Goal: Complete application form: Complete application form

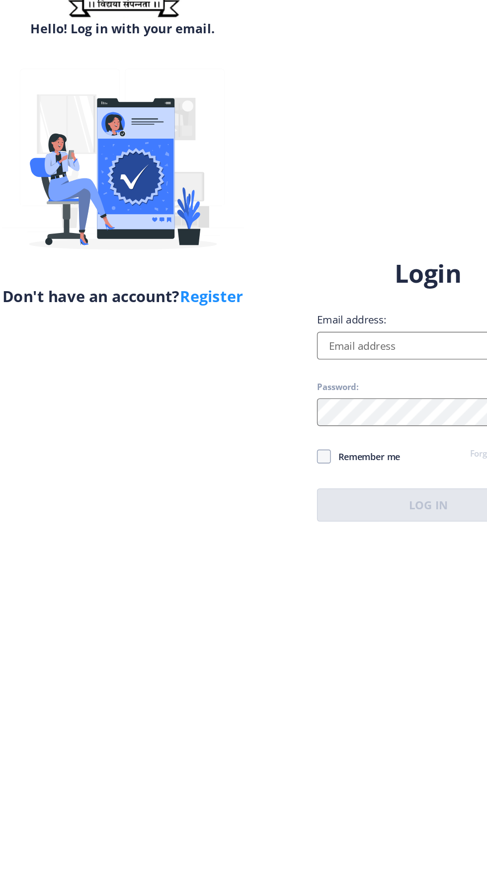
click at [211, 362] on link "Register" at bounding box center [197, 361] width 45 height 15
select select
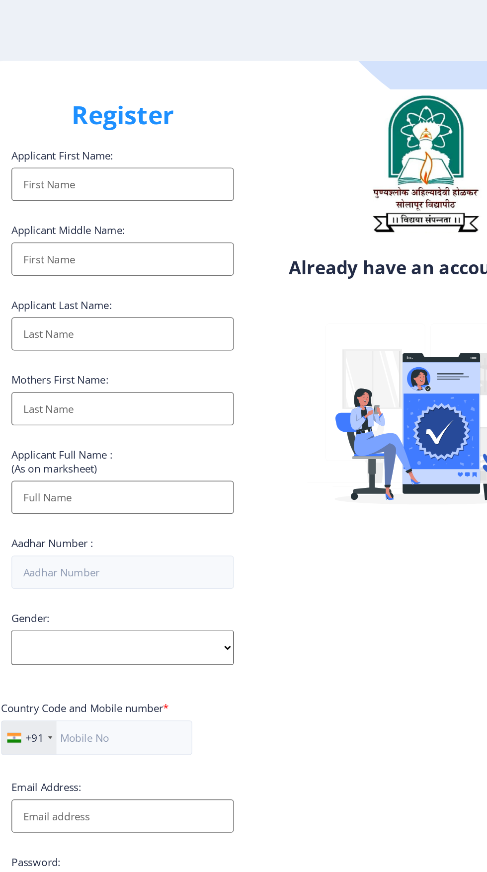
click at [181, 141] on input "Applicant First Name:" at bounding box center [133, 132] width 159 height 24
type input "Dipali"
click at [154, 193] on input "Applicant First Name:" at bounding box center [133, 186] width 159 height 24
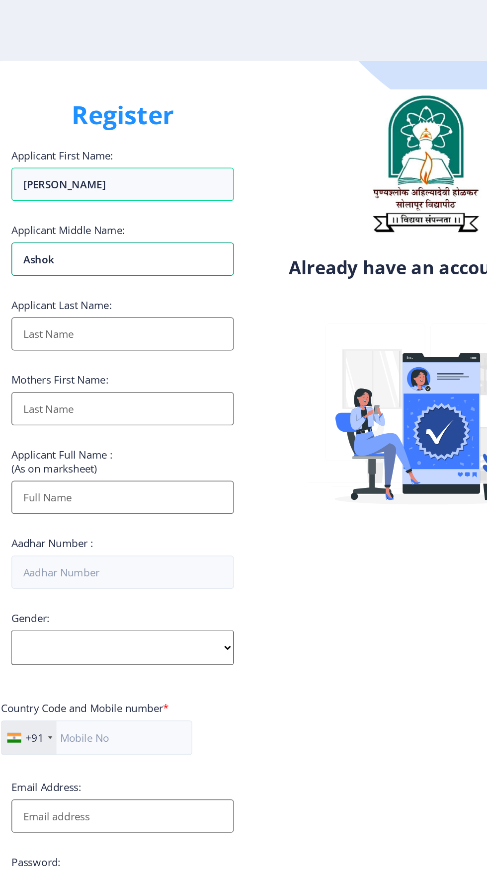
type input "Ashok"
click at [167, 132] on input "Dipali" at bounding box center [133, 132] width 159 height 24
type input "Dipali"
click at [170, 239] on input "Applicant First Name:" at bounding box center [133, 239] width 159 height 24
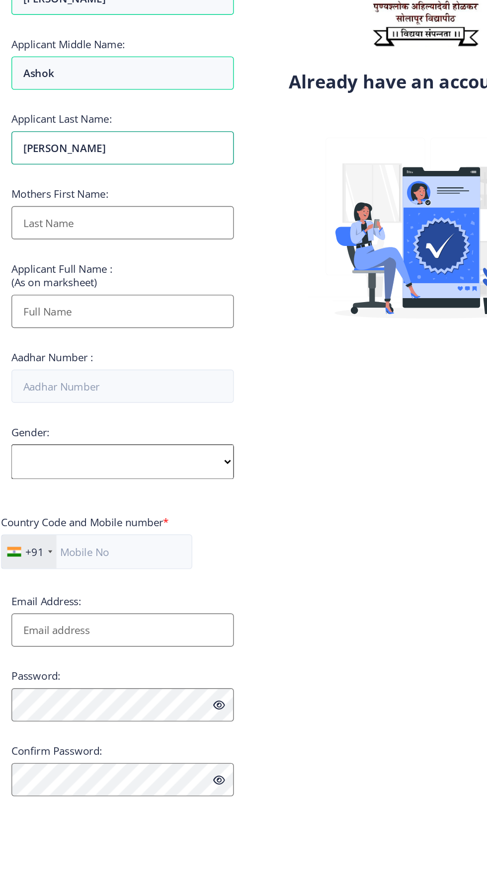
type input "Kumbhar"
click at [170, 301] on input "Applicant First Name:" at bounding box center [133, 293] width 159 height 24
type input "Keshar"
click at [178, 357] on input "Applicant First Name:" at bounding box center [133, 357] width 159 height 24
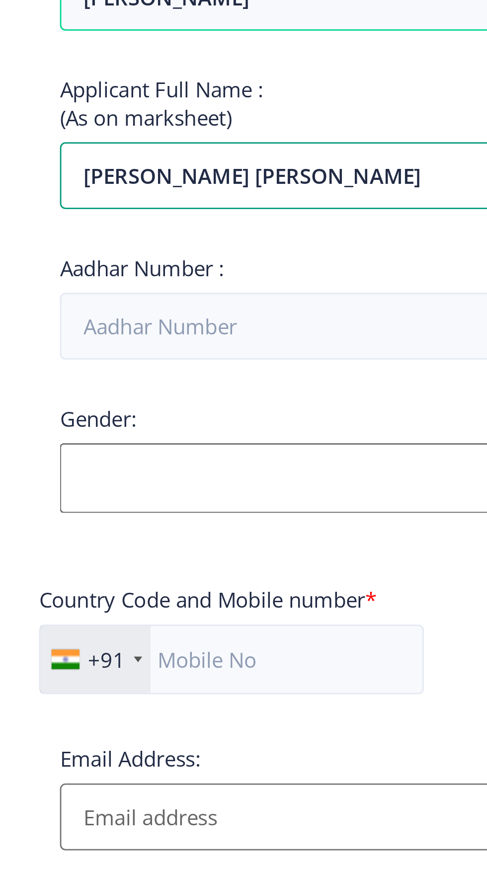
type input "Kumbhar Dipali Ashok"
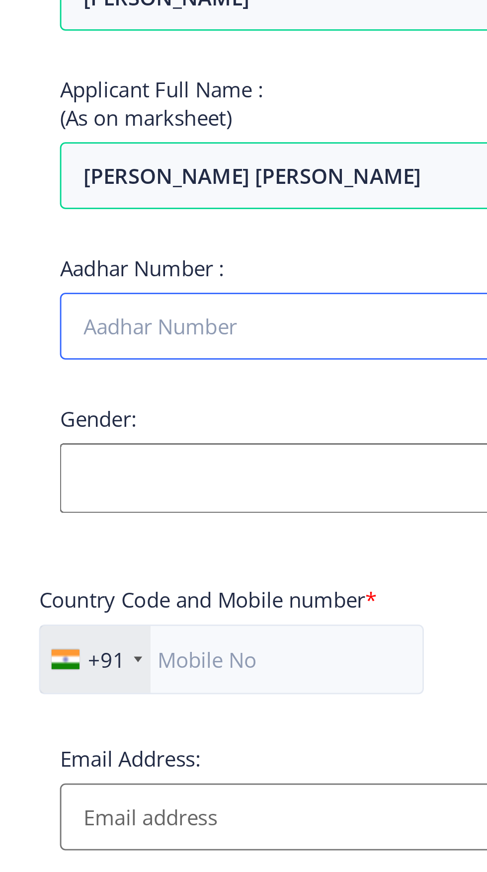
click at [156, 414] on input "Aadhar Number :" at bounding box center [133, 410] width 159 height 24
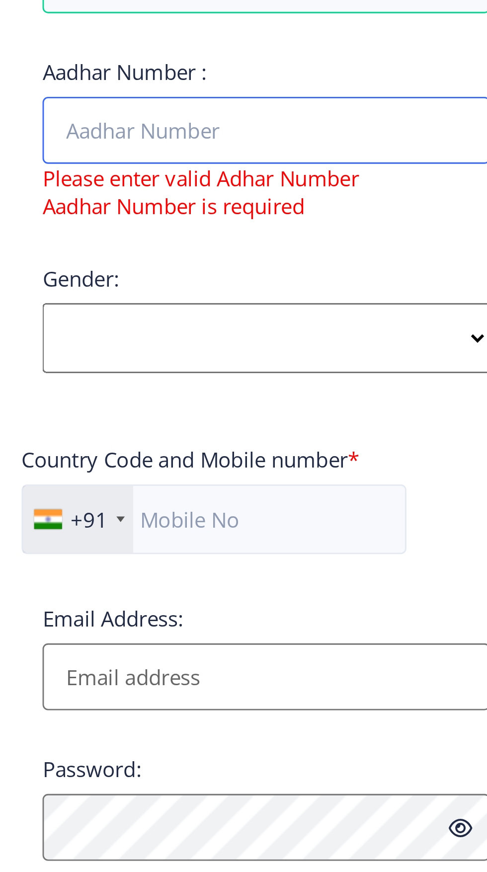
click at [162, 409] on input "Aadhar Number :" at bounding box center [133, 410] width 159 height 24
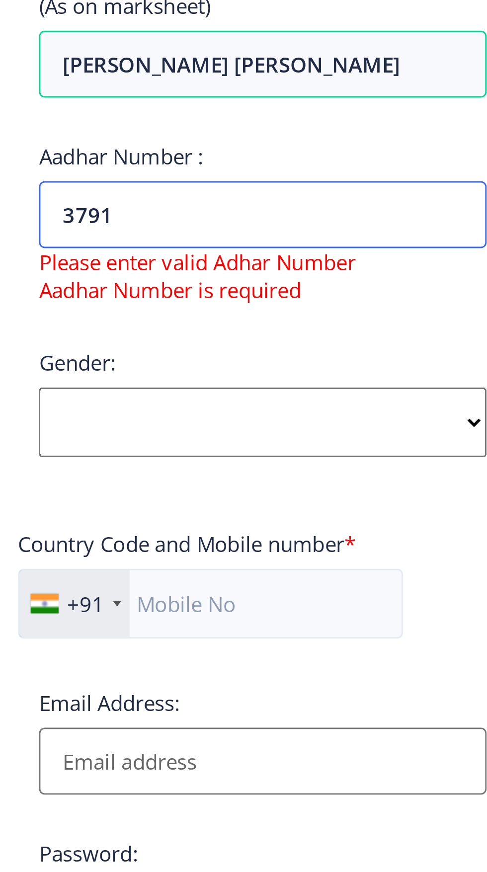
click at [139, 413] on input "3791" at bounding box center [133, 410] width 159 height 24
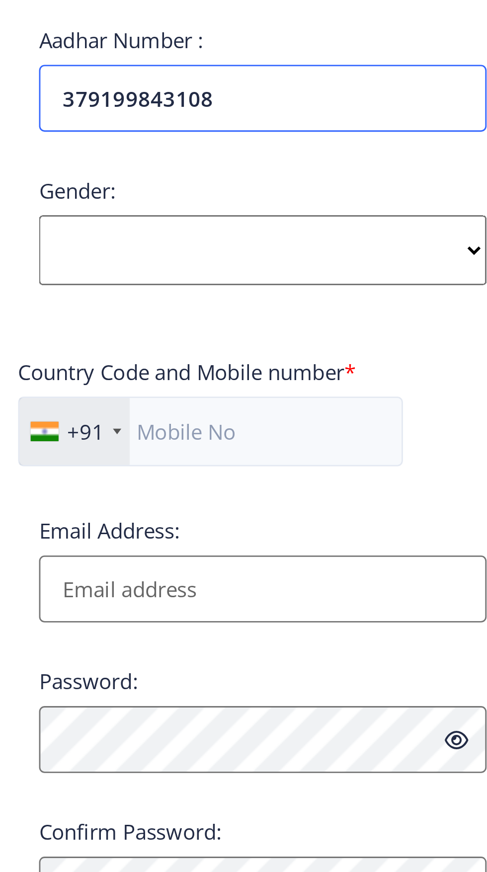
type input "379199843108"
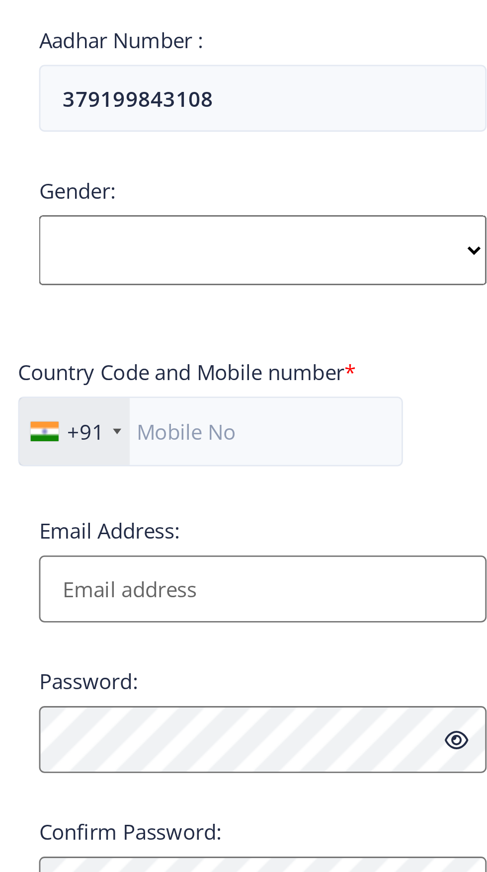
click at [172, 459] on select "Select Gender Male Female Other" at bounding box center [133, 464] width 159 height 25
select select "Female"
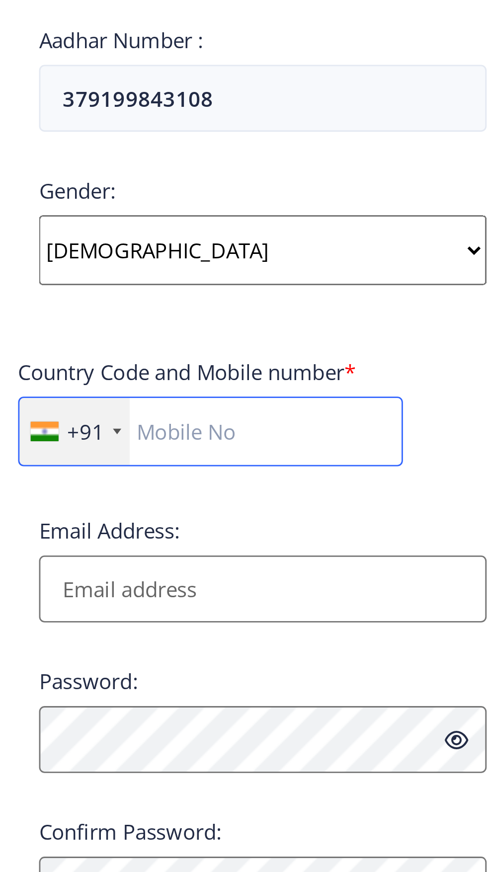
click at [155, 533] on input "text" at bounding box center [115, 528] width 137 height 25
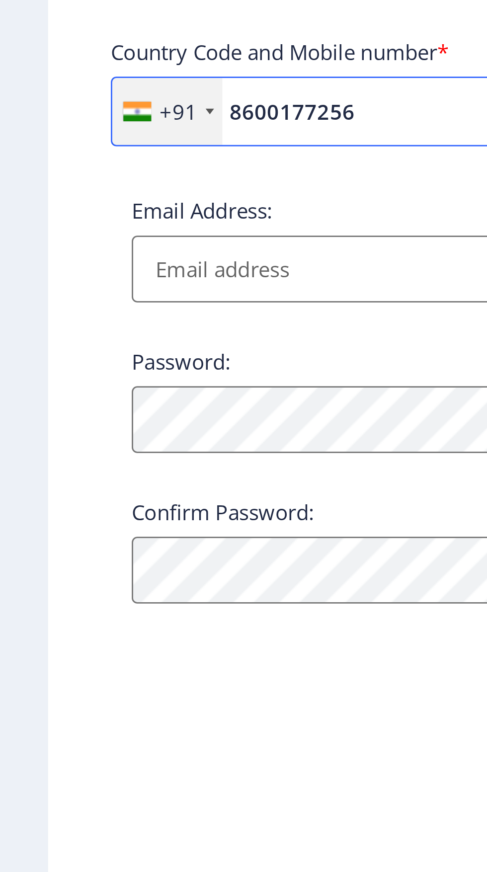
type input "8600177256"
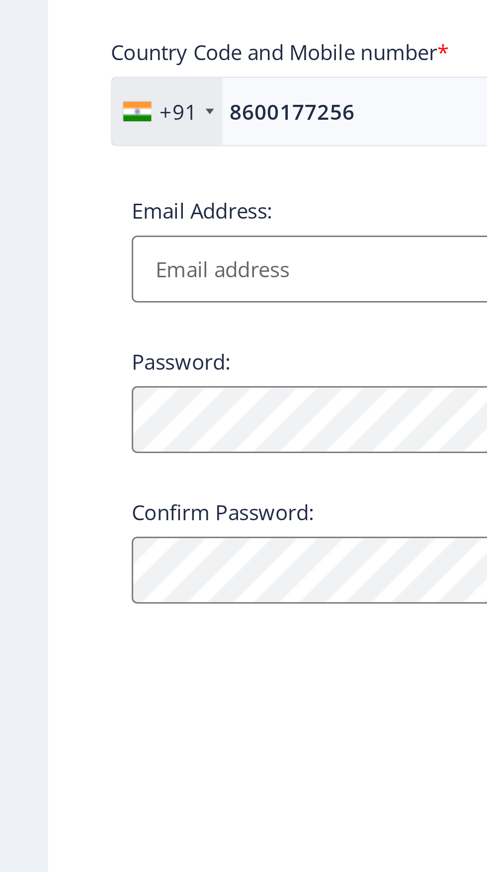
click at [134, 597] on input "Email Address:" at bounding box center [133, 585] width 159 height 24
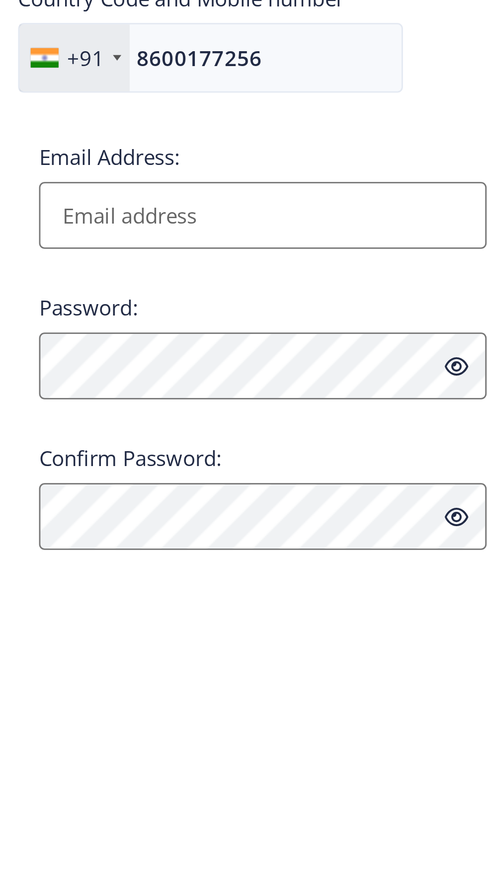
type input "[EMAIL_ADDRESS][DOMAIN_NAME]"
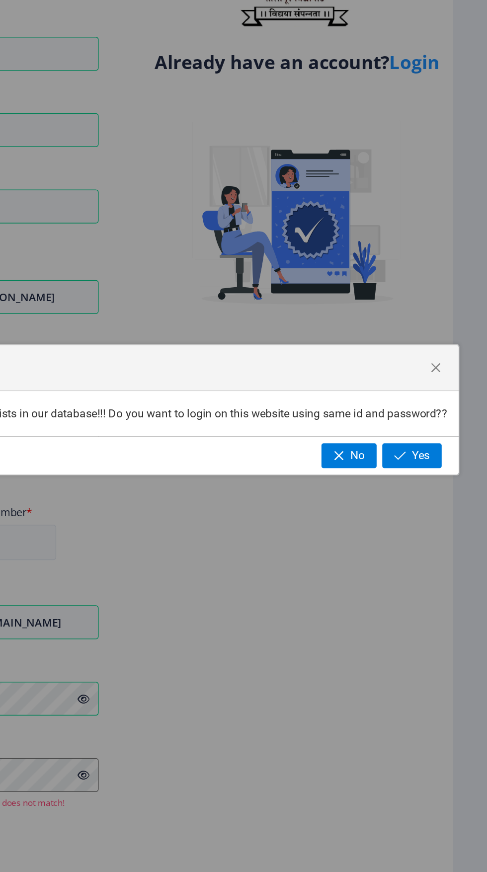
click at [449, 464] on button "Yes" at bounding box center [434, 467] width 42 height 17
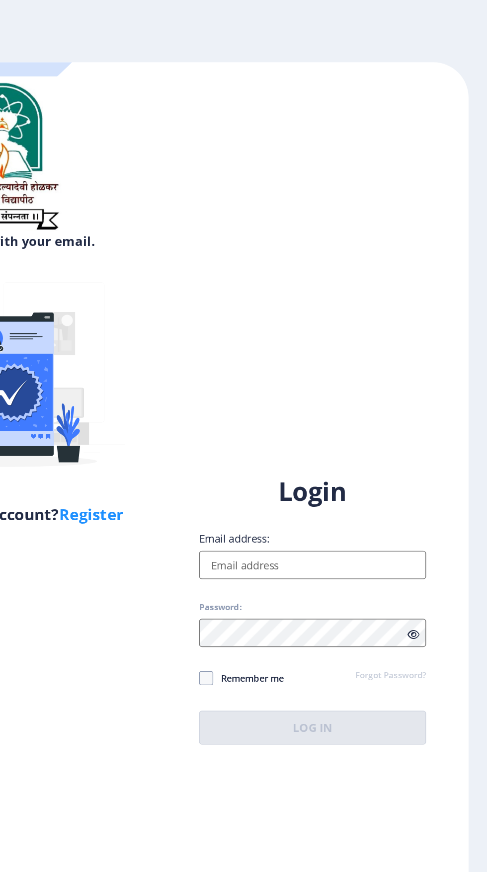
click at [380, 407] on input "Email address:" at bounding box center [352, 397] width 159 height 20
type input "[EMAIL_ADDRESS][DOMAIN_NAME]"
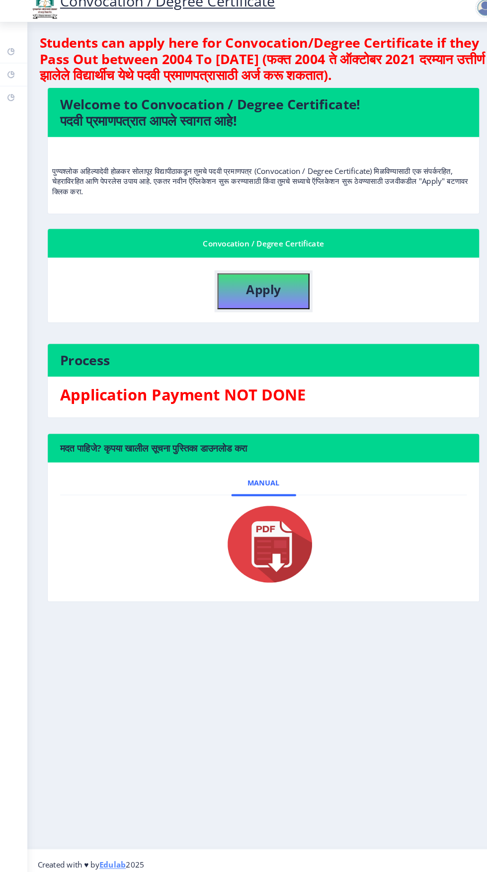
click at [295, 299] on button "Apply" at bounding box center [257, 299] width 89 height 35
select select
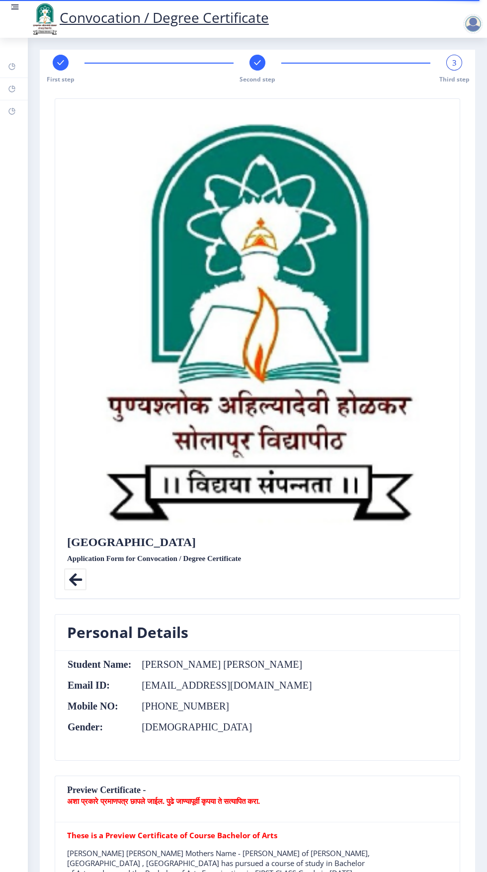
click at [256, 66] on rect at bounding box center [257, 63] width 10 height 10
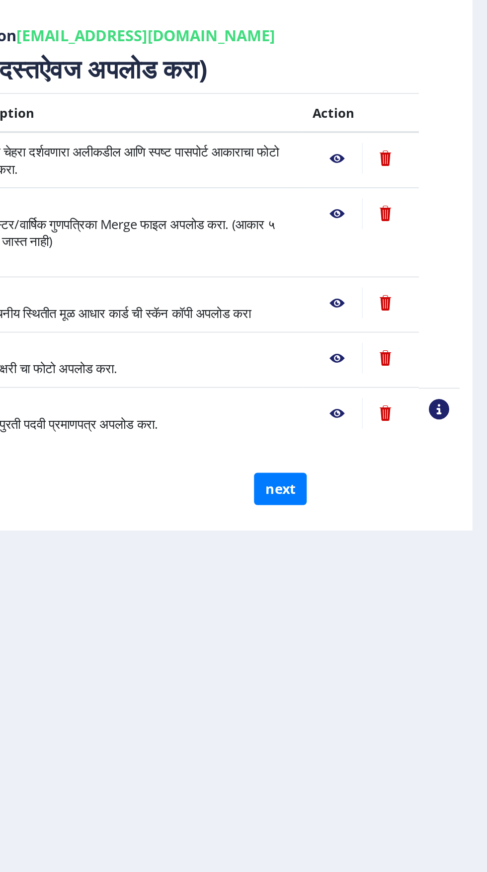
click at [427, 442] on nb-action at bounding box center [423, 435] width 27 height 18
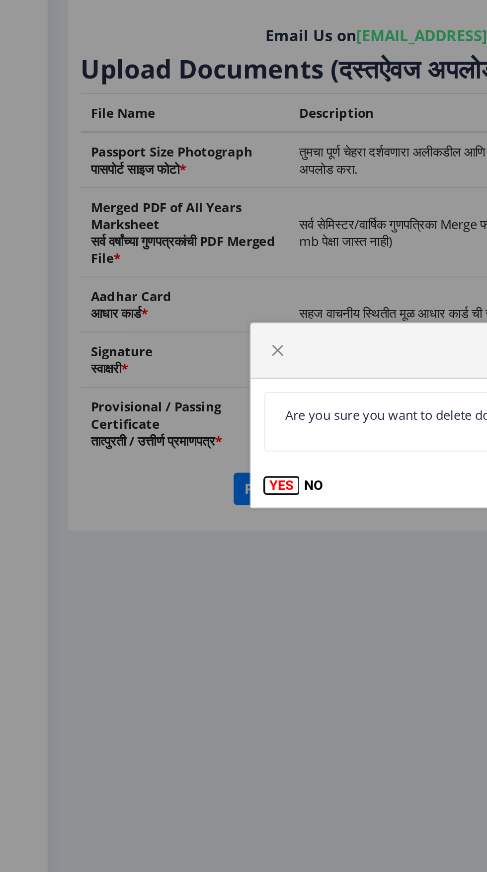
click at [161, 477] on button "YES" at bounding box center [164, 477] width 20 height 10
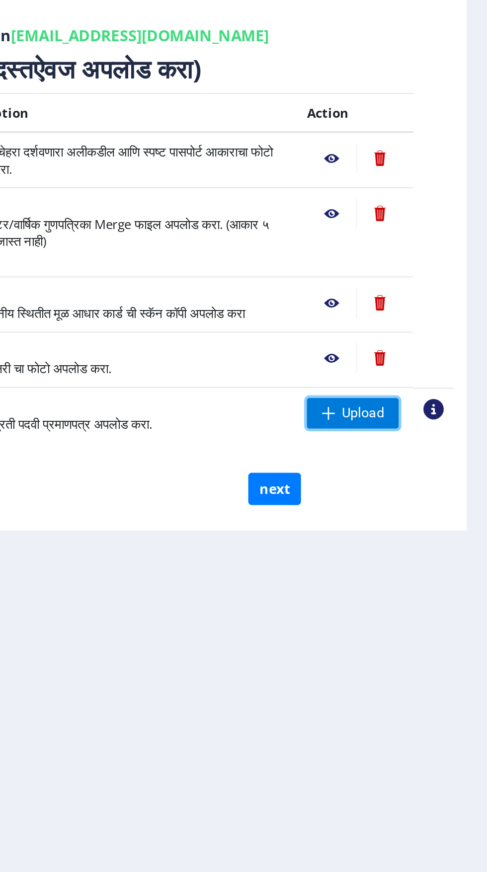
click at [411, 442] on span "Upload" at bounding box center [408, 435] width 54 height 18
click at [404, 437] on span "Upload" at bounding box center [414, 435] width 25 height 10
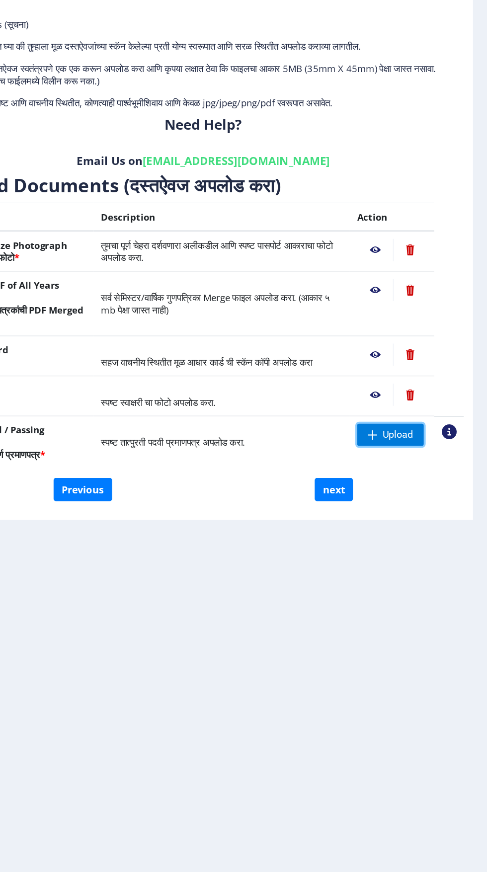
click at [416, 435] on span "Upload" at bounding box center [414, 435] width 25 height 10
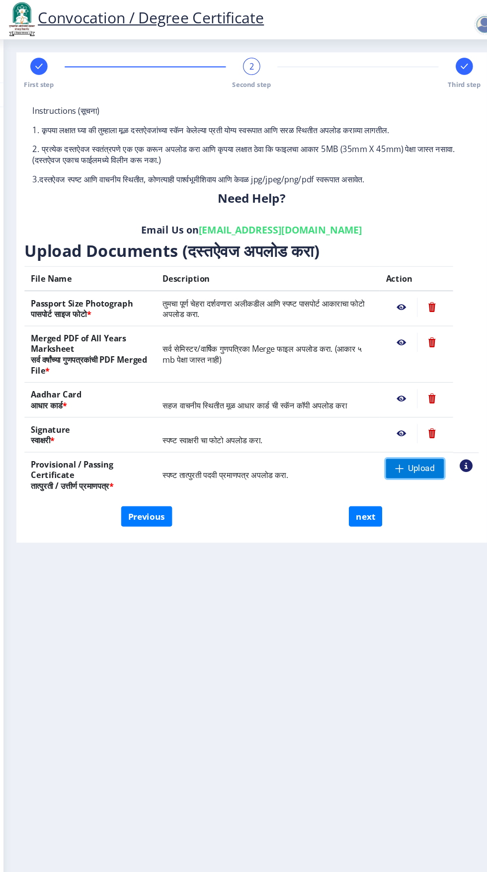
click at [419, 437] on span "Upload" at bounding box center [414, 435] width 25 height 10
click at [415, 434] on span "Upload" at bounding box center [414, 435] width 25 height 10
click at [423, 439] on span "Upload" at bounding box center [414, 435] width 25 height 10
click at [457, 432] on nb-action at bounding box center [455, 432] width 12 height 12
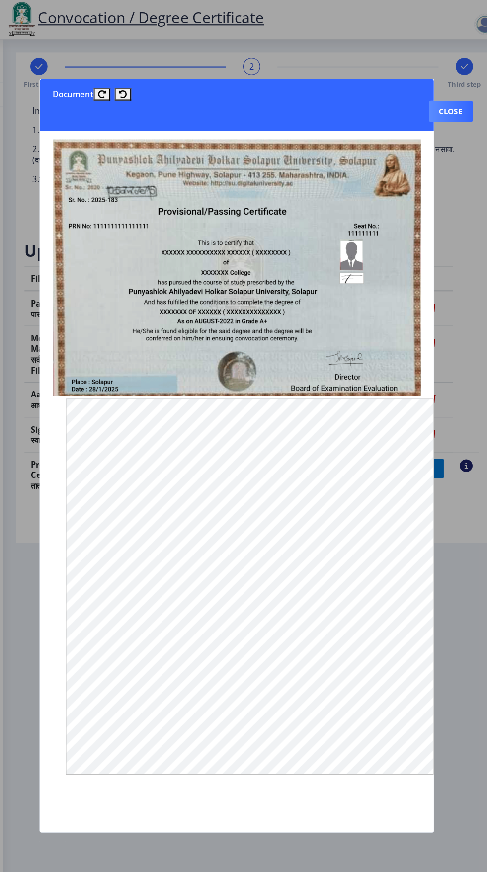
click at [460, 94] on button "Close" at bounding box center [441, 104] width 41 height 20
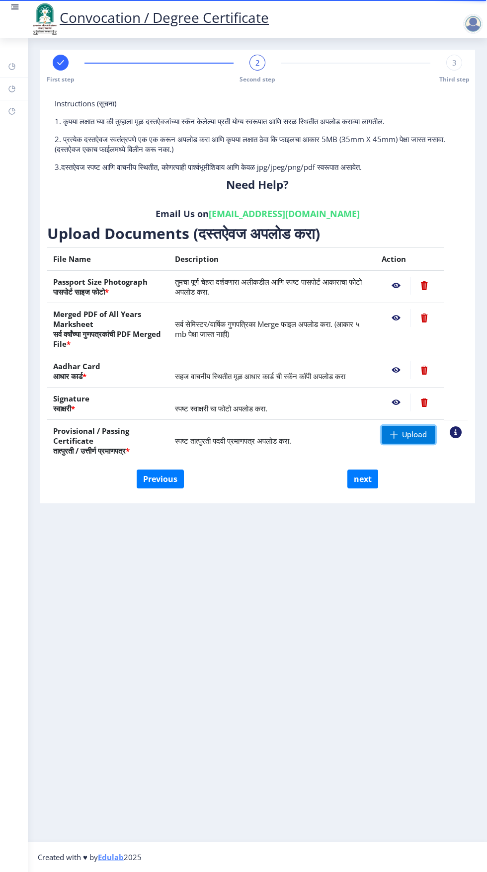
click at [407, 437] on span "Upload" at bounding box center [414, 435] width 25 height 10
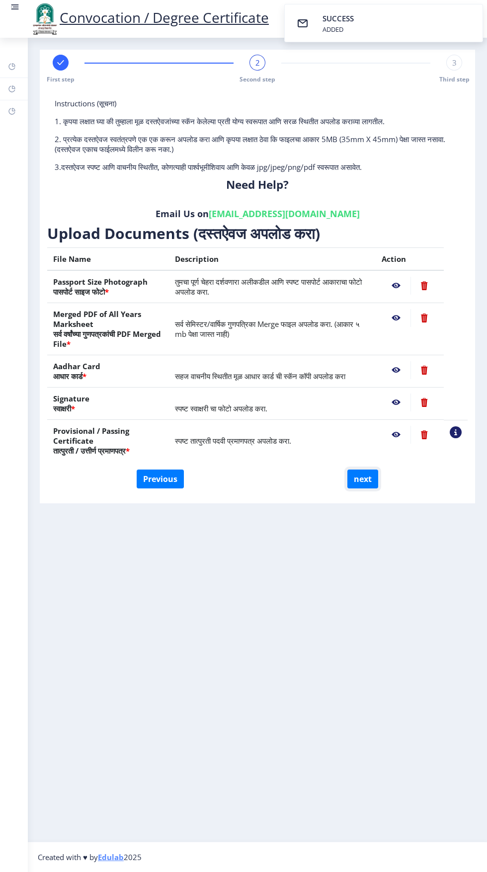
click at [371, 482] on button "next" at bounding box center [362, 478] width 31 height 19
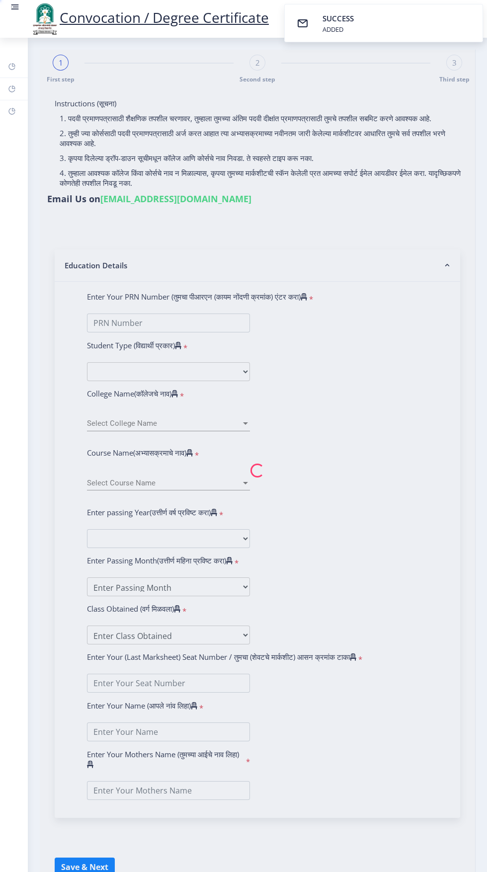
select select
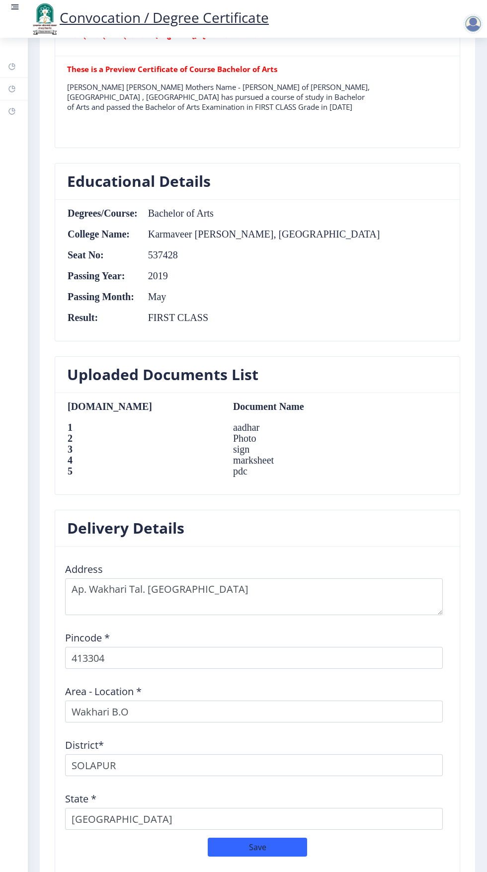
scroll to position [802, 0]
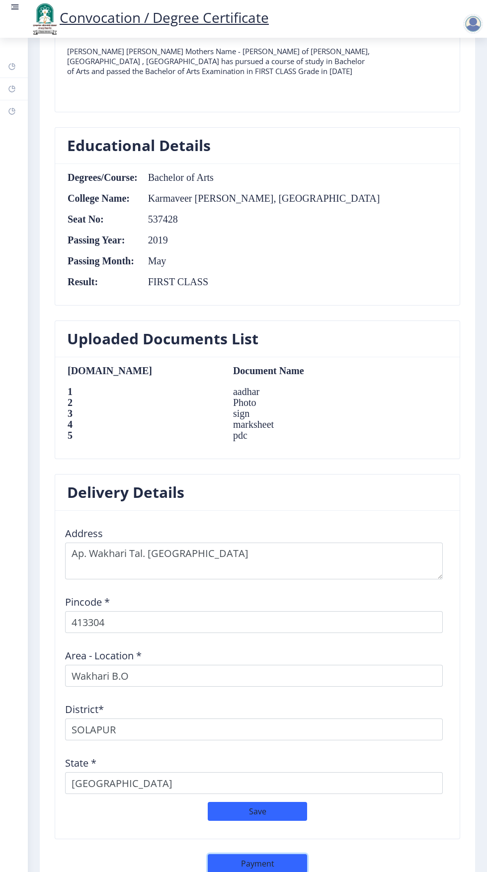
click at [294, 858] on button "Payment" at bounding box center [257, 863] width 99 height 19
select select "sealed"
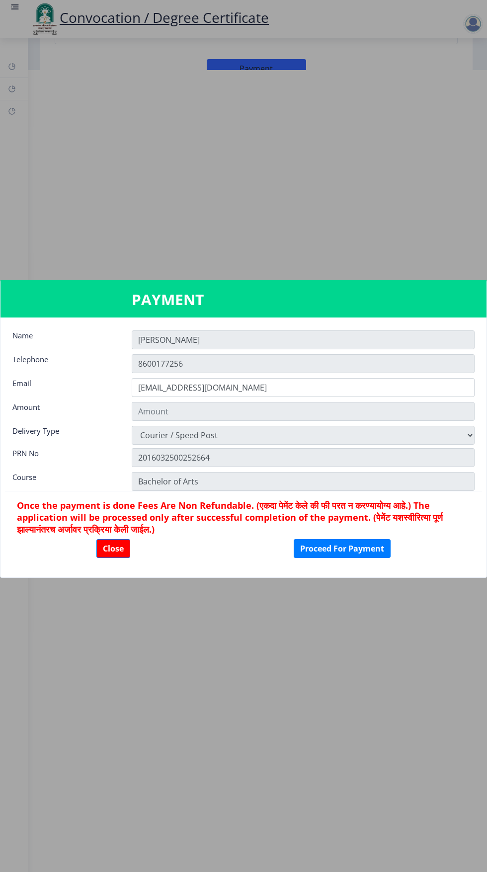
type input "1885"
click at [369, 548] on button "Proceed For Payment" at bounding box center [341, 548] width 97 height 19
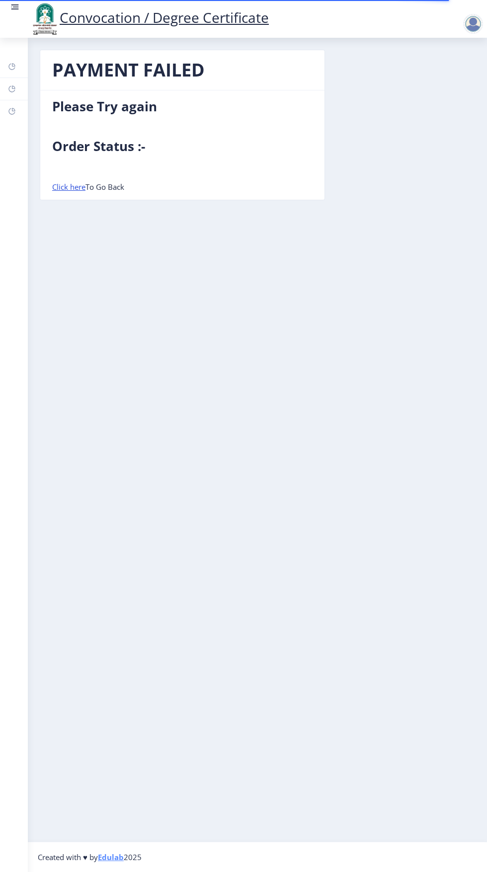
click at [77, 191] on link "Click here" at bounding box center [68, 187] width 33 height 10
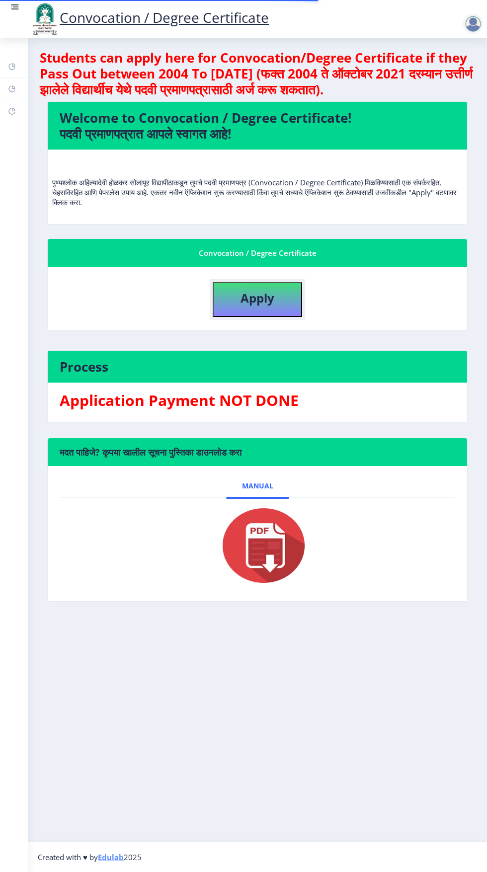
click at [285, 303] on button "Apply" at bounding box center [257, 299] width 89 height 35
select select
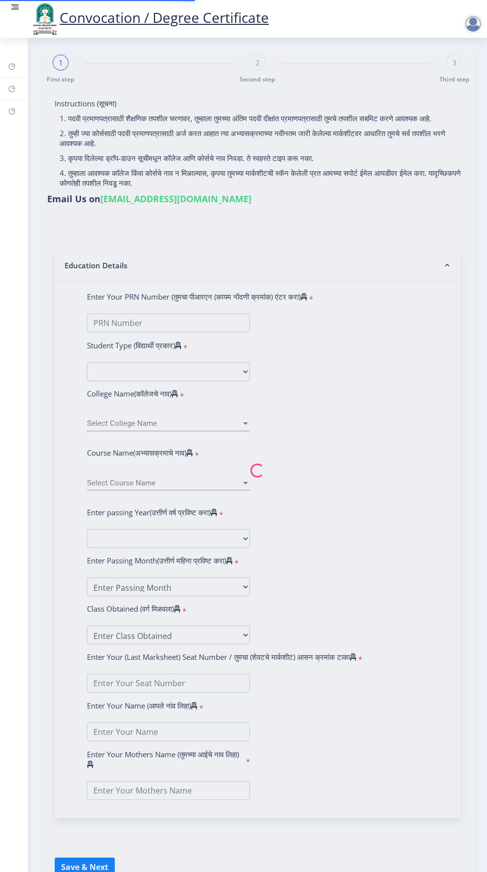
type input "Dipali Ashok Kumbhar"
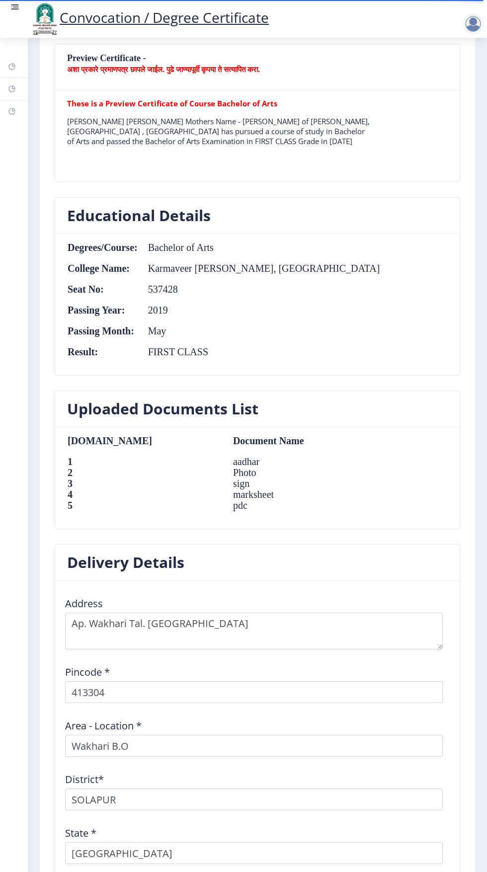
scroll to position [802, 0]
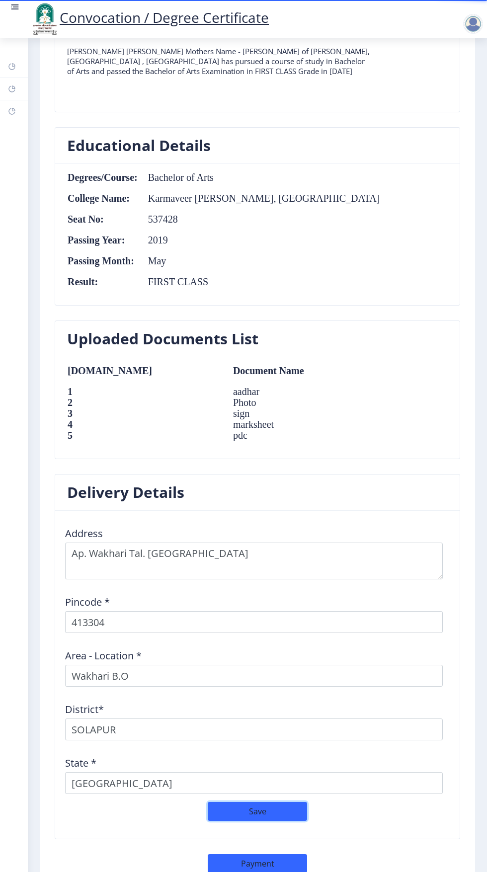
click at [292, 803] on button "Save" at bounding box center [257, 811] width 99 height 19
click at [275, 863] on button "Payment" at bounding box center [257, 863] width 99 height 19
select select "sealed"
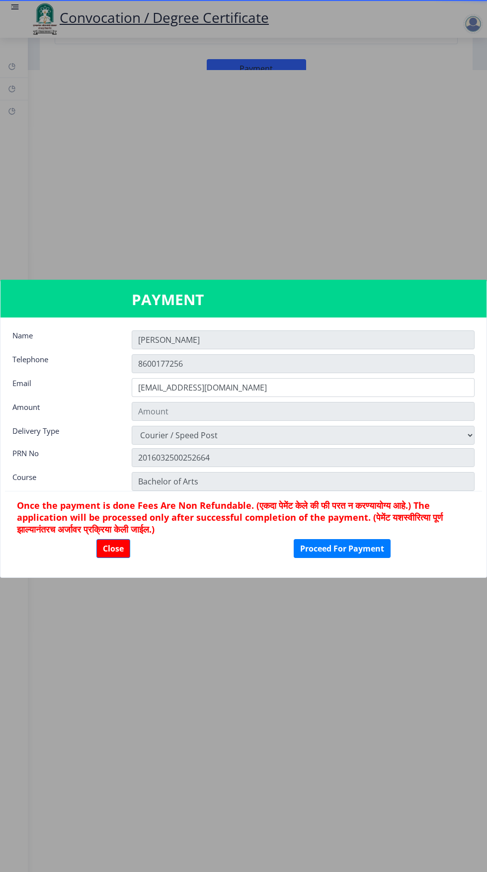
type input "1885"
click at [292, 345] on input "Dipali" at bounding box center [303, 339] width 343 height 19
click at [386, 540] on button "Proceed For Payment" at bounding box center [341, 548] width 97 height 19
click at [376, 548] on button "Proceed For Payment" at bounding box center [341, 548] width 97 height 19
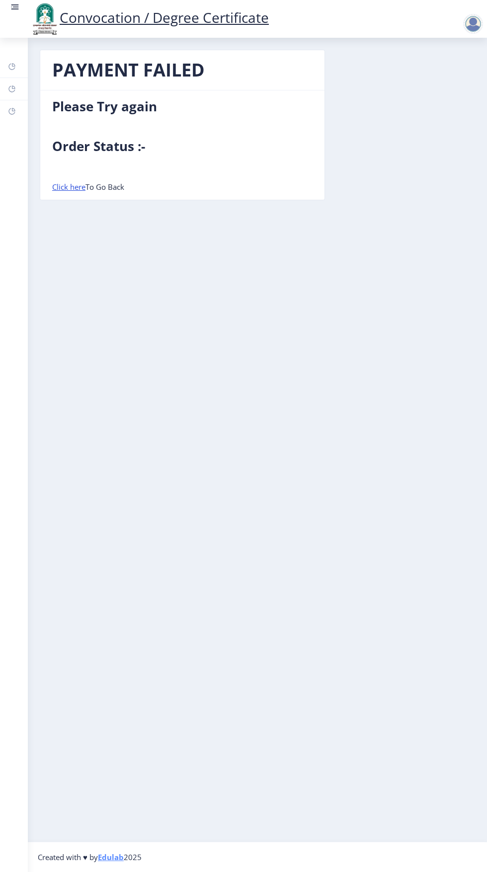
click at [67, 188] on link "Click here" at bounding box center [68, 187] width 33 height 10
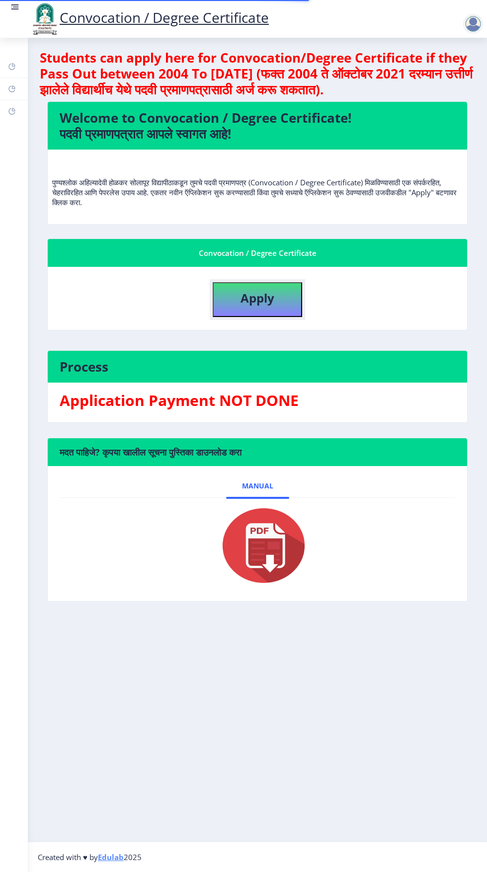
click at [287, 293] on button "Apply" at bounding box center [257, 299] width 89 height 35
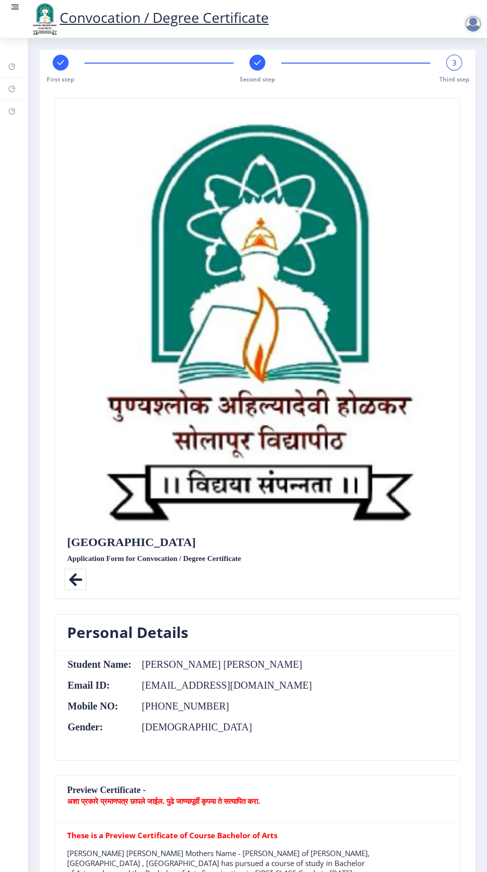
click at [452, 58] on span "3" at bounding box center [454, 63] width 4 height 10
click at [450, 81] on span "Third step" at bounding box center [454, 79] width 30 height 8
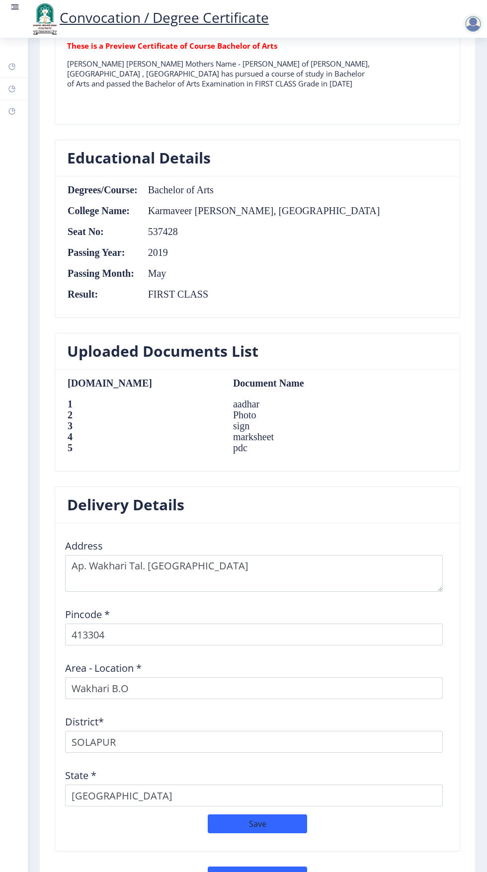
scroll to position [802, 0]
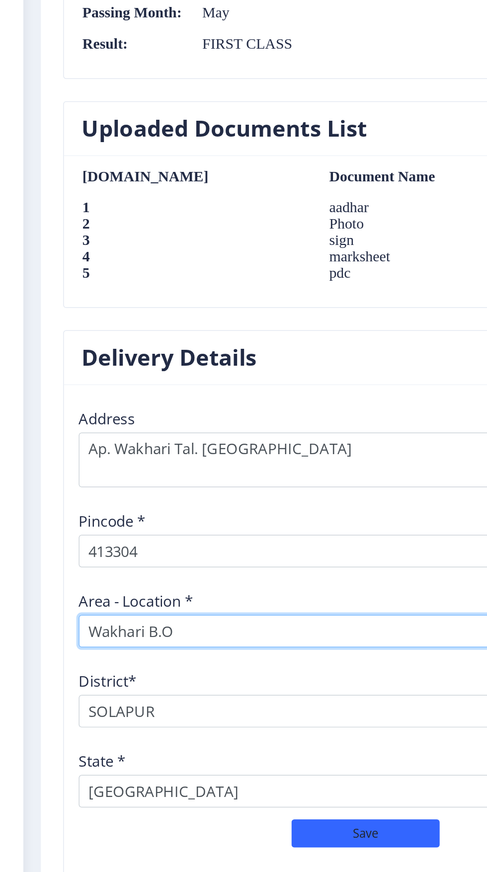
click at [201, 675] on input "Wakhari B.O" at bounding box center [253, 675] width 377 height 22
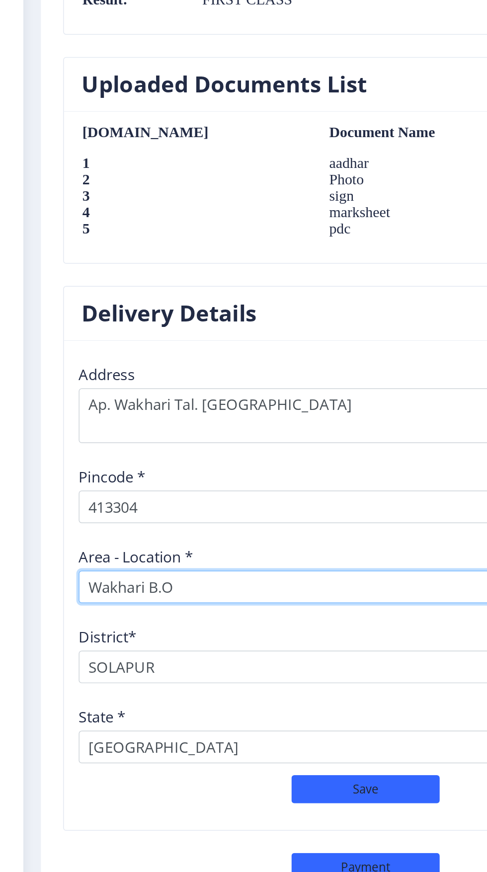
scroll to position [4, 0]
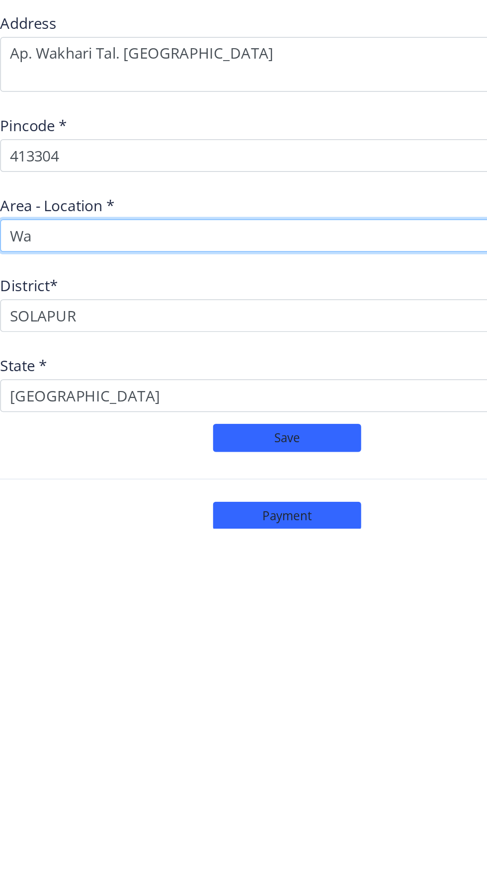
type input "W"
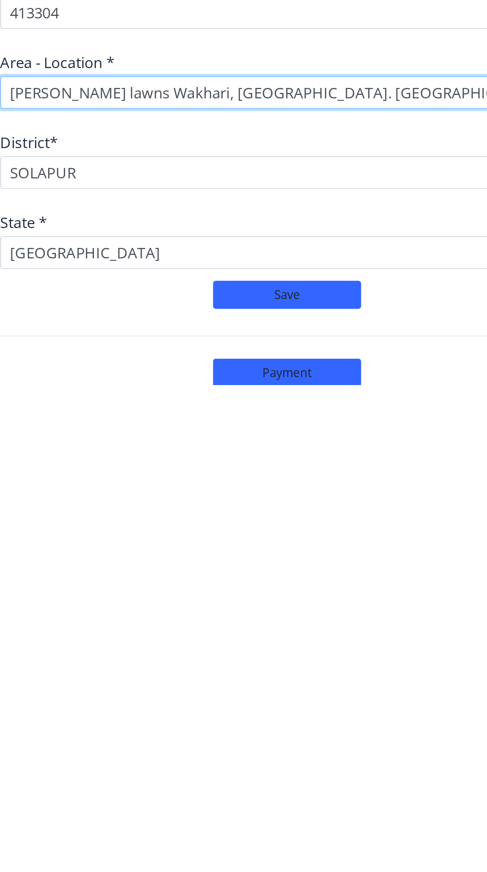
scroll to position [3, 0]
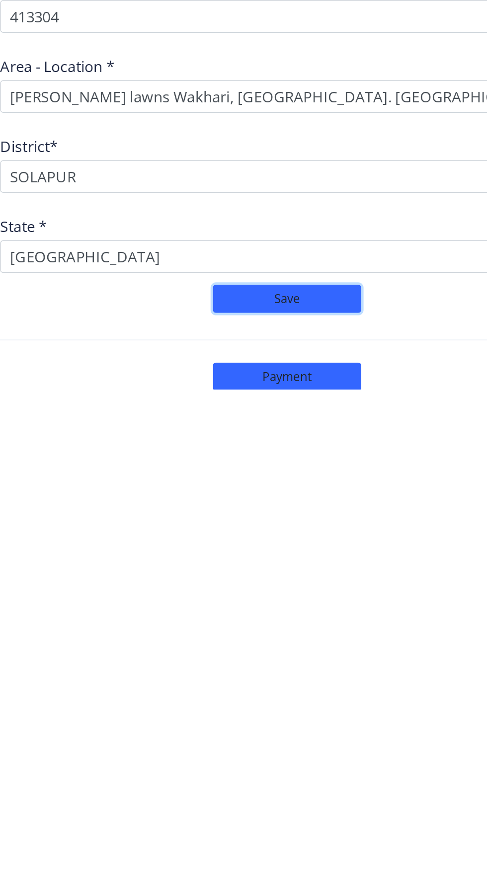
click at [279, 810] on button "Save" at bounding box center [257, 811] width 99 height 19
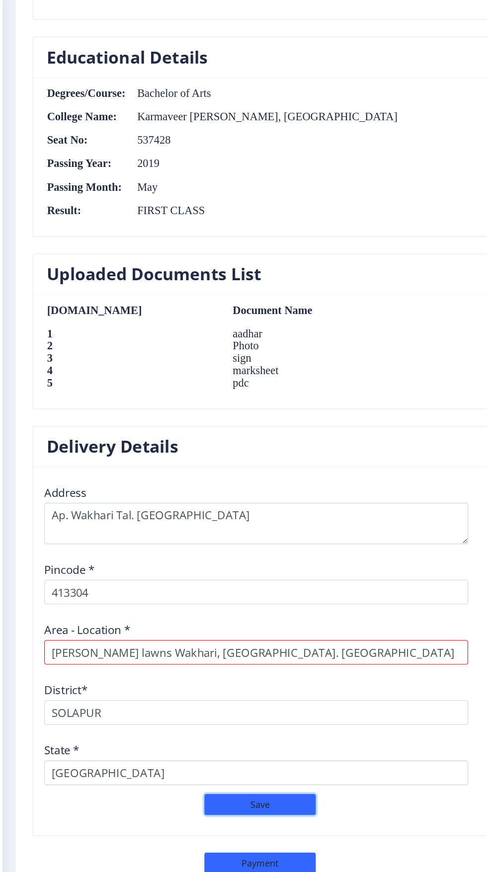
scroll to position [0, 0]
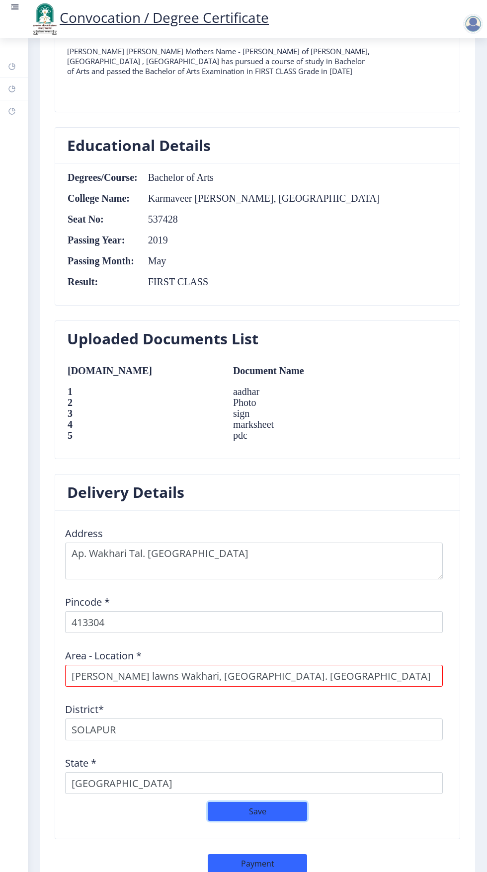
click at [289, 809] on button "Save" at bounding box center [257, 811] width 99 height 19
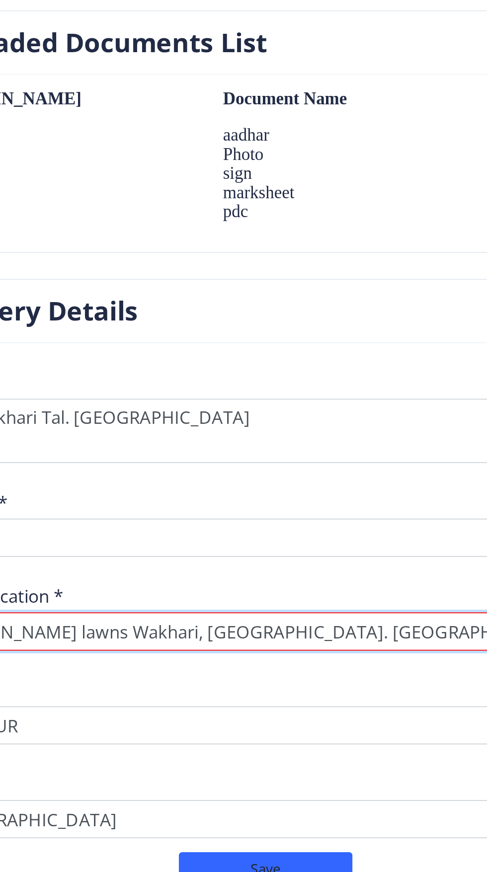
click at [306, 672] on input "[PERSON_NAME] lawns Wakhari, [GEOGRAPHIC_DATA]. [GEOGRAPHIC_DATA]" at bounding box center [253, 675] width 377 height 22
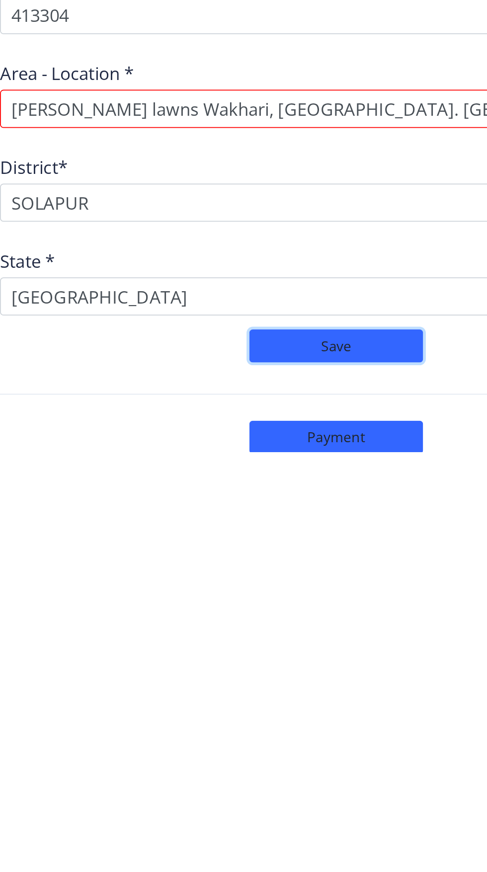
click at [272, 808] on button "Save" at bounding box center [257, 811] width 99 height 19
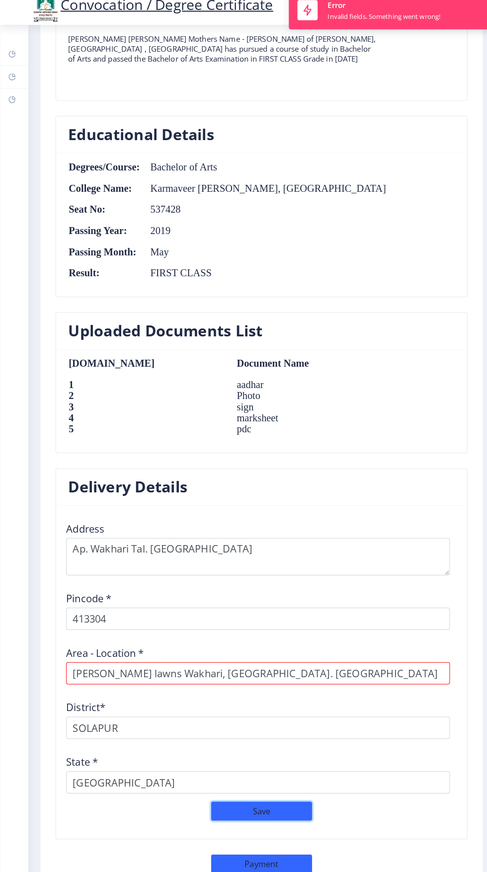
scroll to position [0, 0]
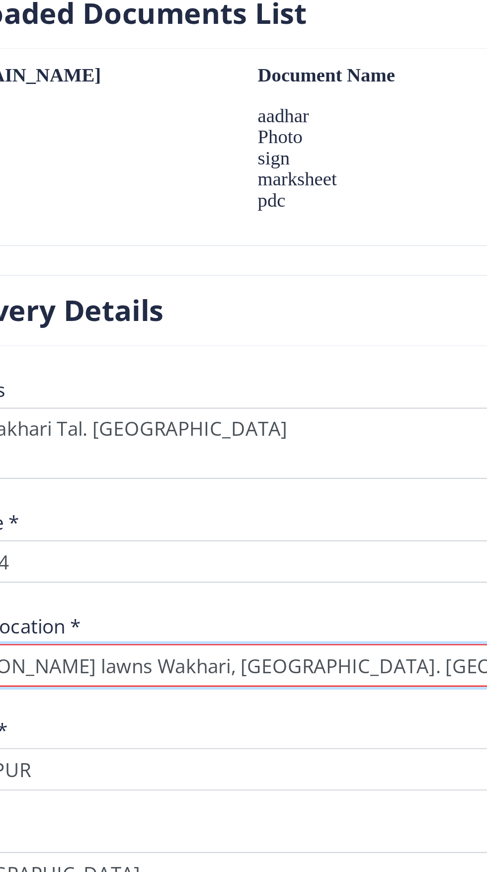
click at [208, 676] on input "[PERSON_NAME] lawns Wakhari, [GEOGRAPHIC_DATA]. [GEOGRAPHIC_DATA]" at bounding box center [253, 675] width 377 height 22
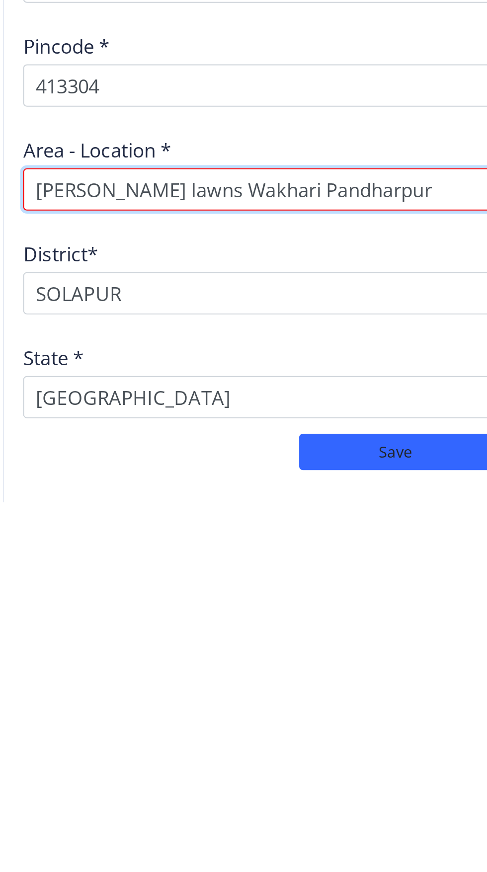
scroll to position [802, 0]
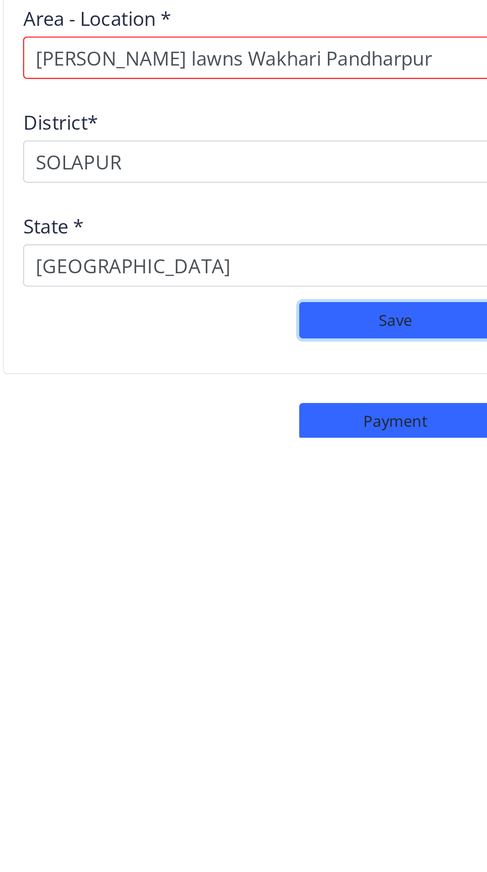
click at [266, 814] on button "Save" at bounding box center [257, 811] width 99 height 19
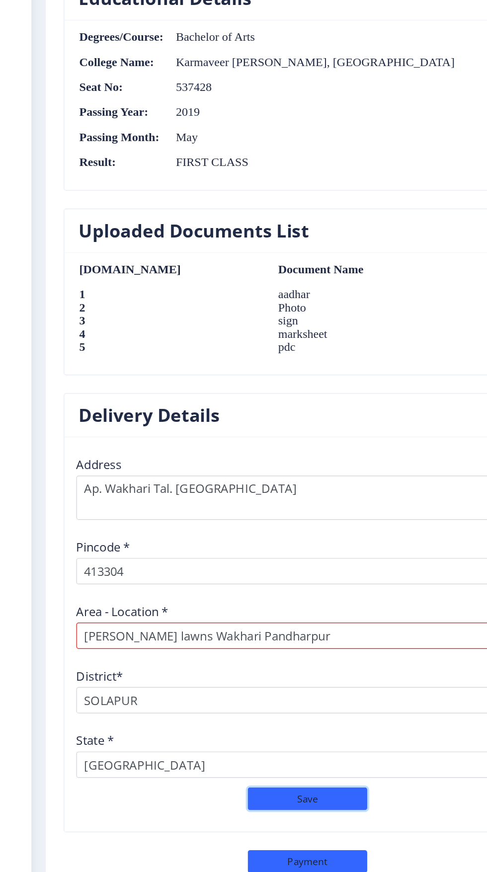
scroll to position [0, 0]
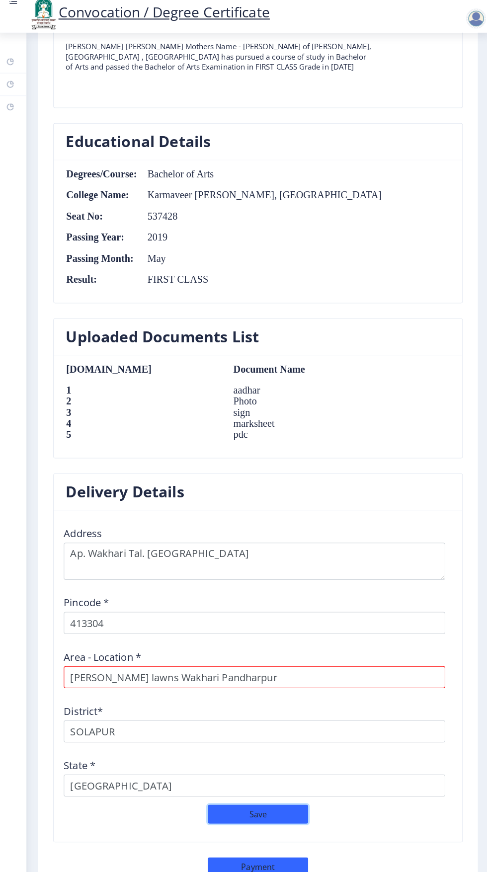
click at [224, 803] on button "Save" at bounding box center [257, 811] width 99 height 19
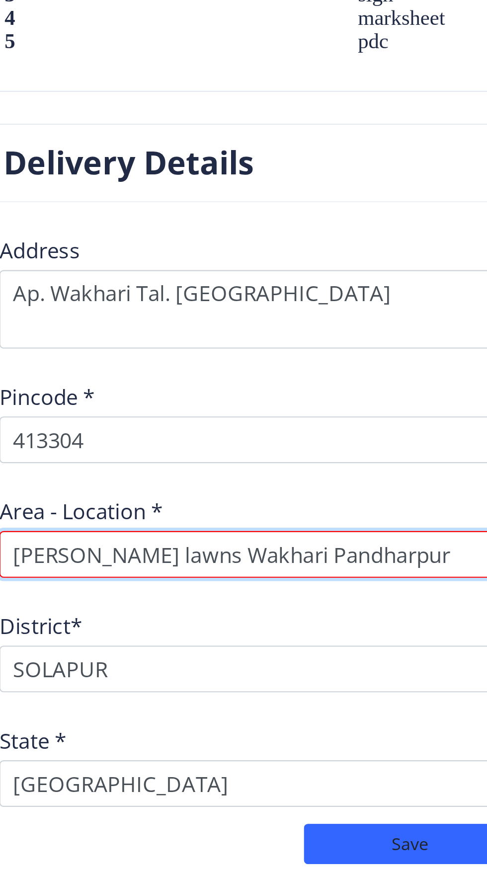
click at [269, 676] on input "[PERSON_NAME] lawns Wakhari Pandharpur" at bounding box center [253, 675] width 377 height 22
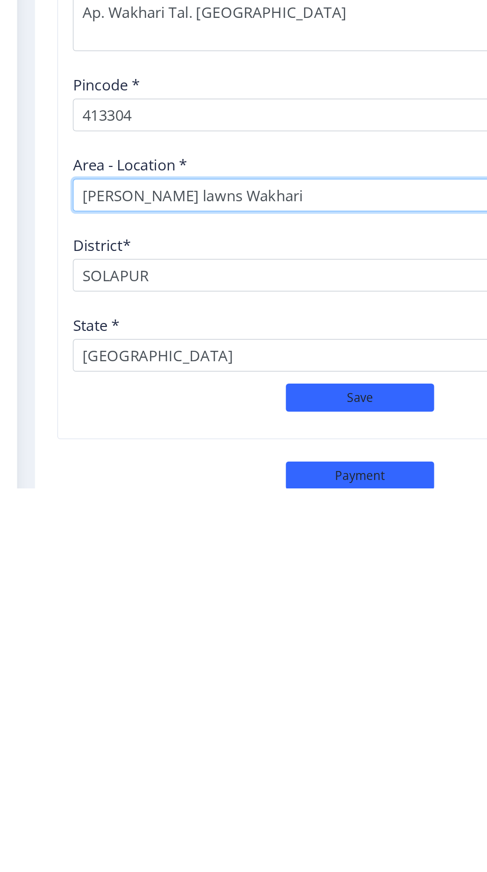
scroll to position [802, 0]
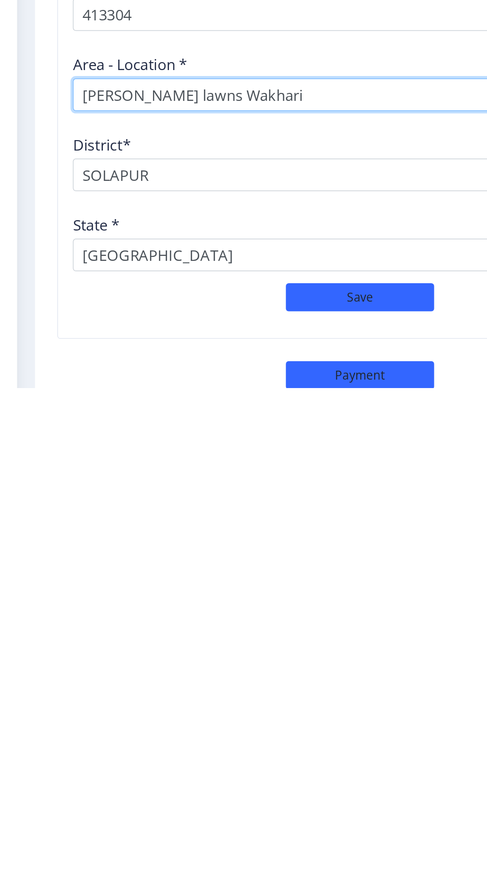
type input "[PERSON_NAME] lawns Wakhari"
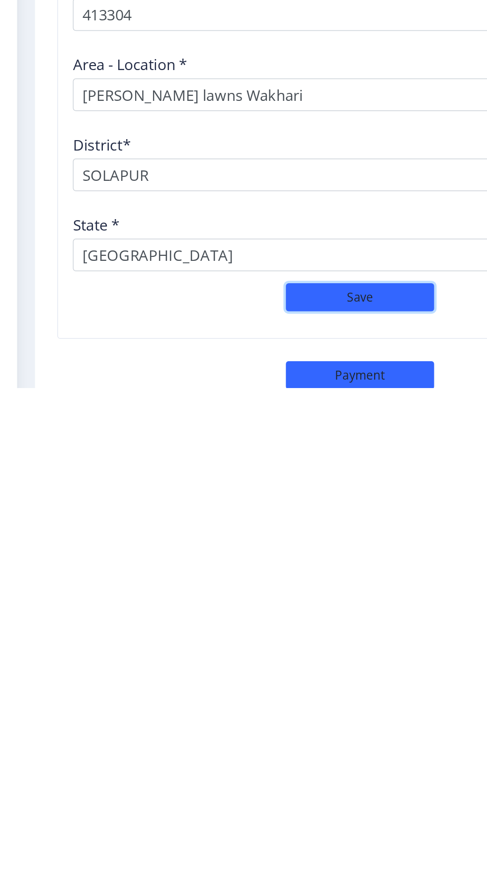
click at [282, 814] on button "Save" at bounding box center [257, 811] width 99 height 19
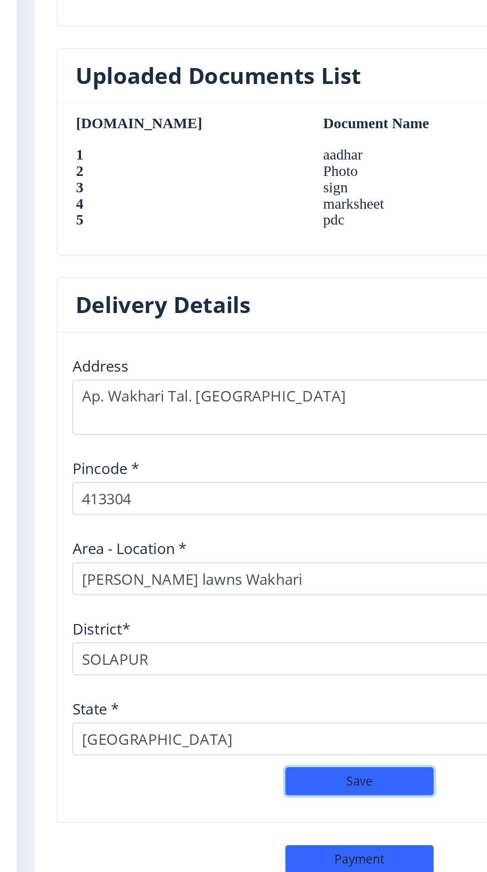
scroll to position [0, 0]
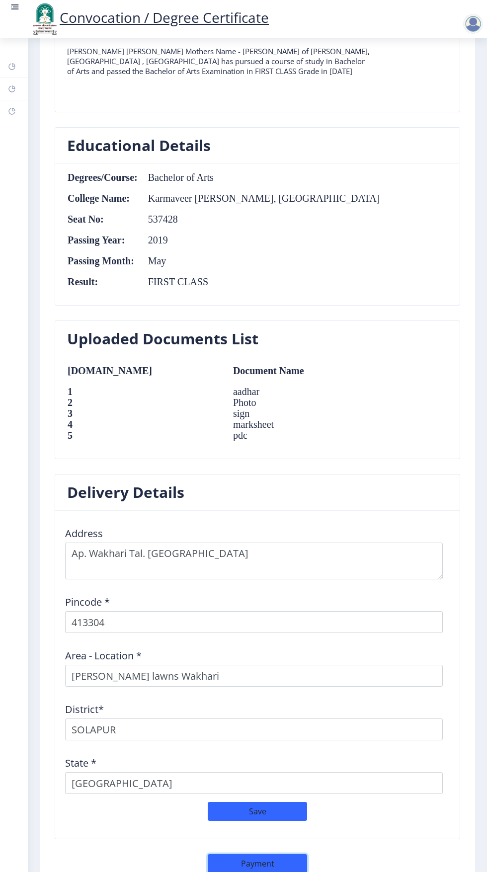
click at [291, 860] on button "Payment" at bounding box center [257, 863] width 99 height 19
select select "sealed"
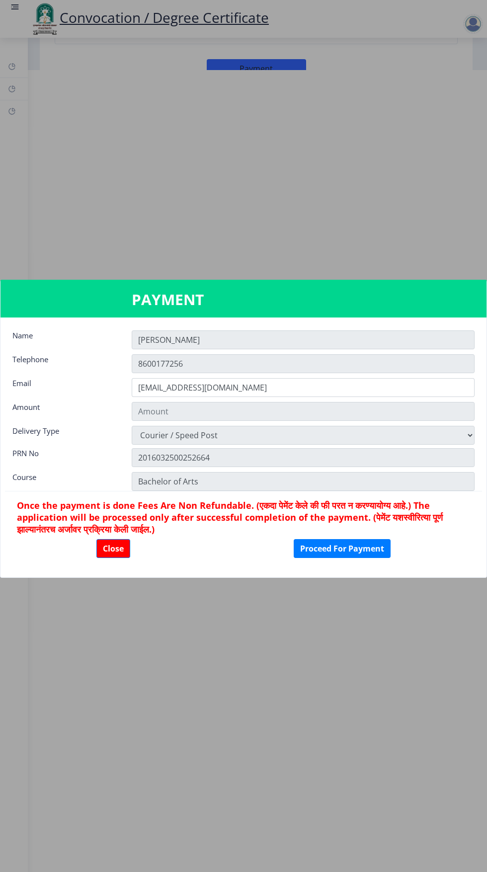
type input "1885"
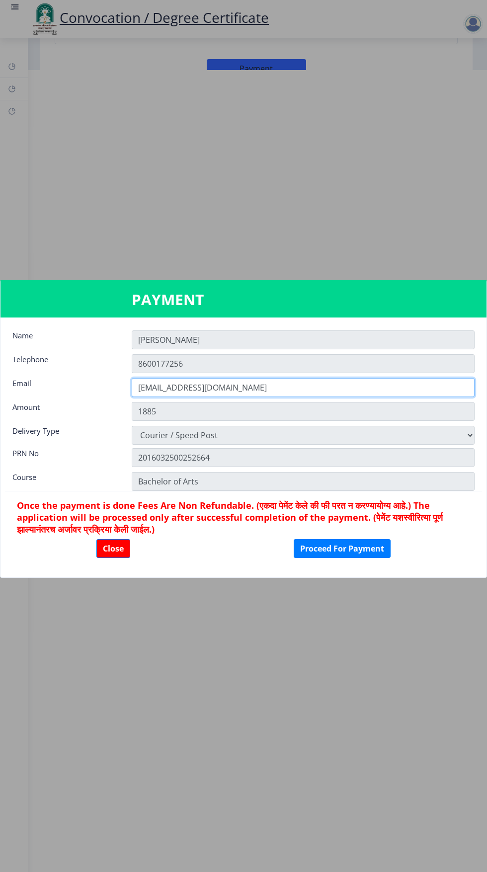
click at [395, 386] on input "[EMAIL_ADDRESS][DOMAIN_NAME]" at bounding box center [303, 387] width 343 height 19
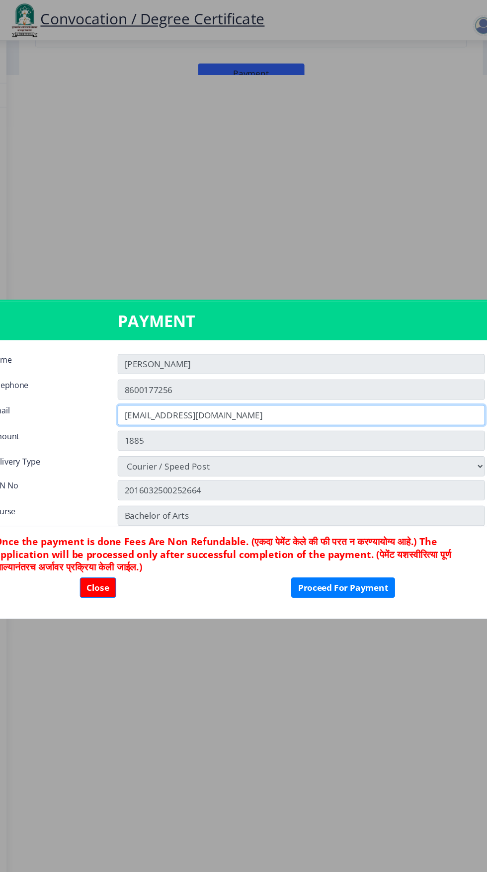
type input "[EMAIL_ADDRESS][DOMAIN_NAME]"
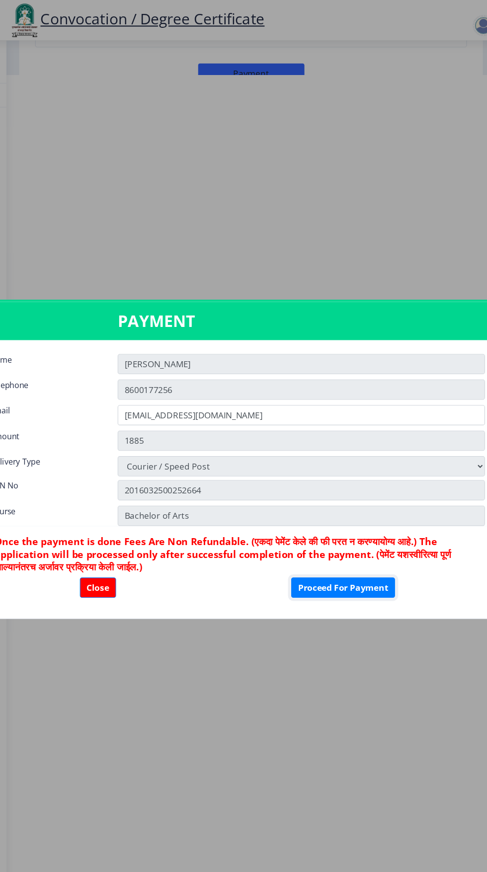
click at [382, 549] on button "Proceed For Payment" at bounding box center [341, 548] width 97 height 19
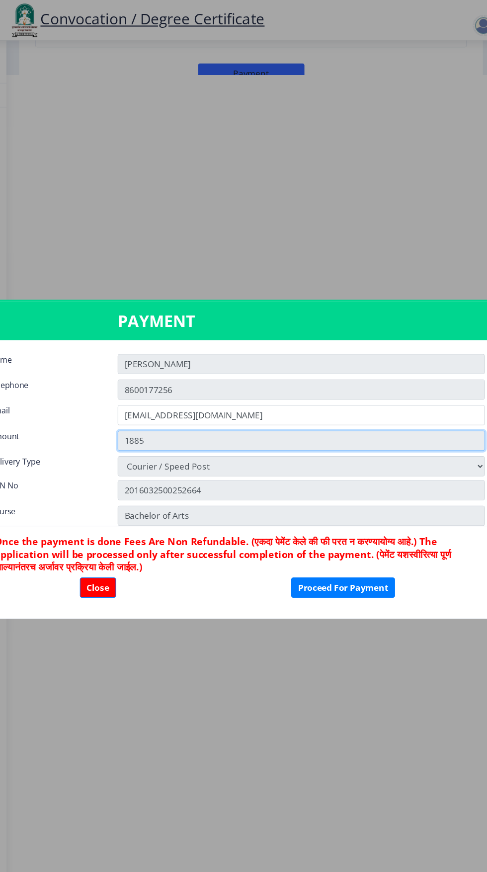
click at [362, 415] on input "1885" at bounding box center [303, 411] width 343 height 19
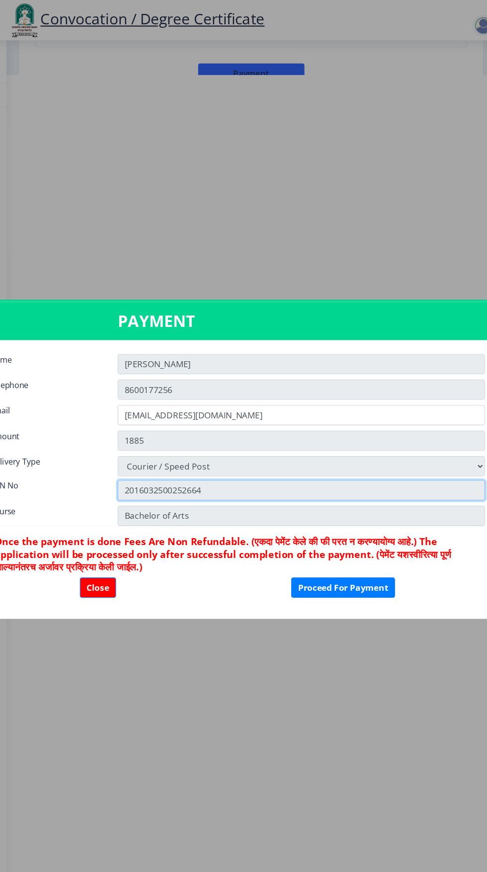
click at [379, 448] on input "2016032500252664" at bounding box center [303, 457] width 343 height 19
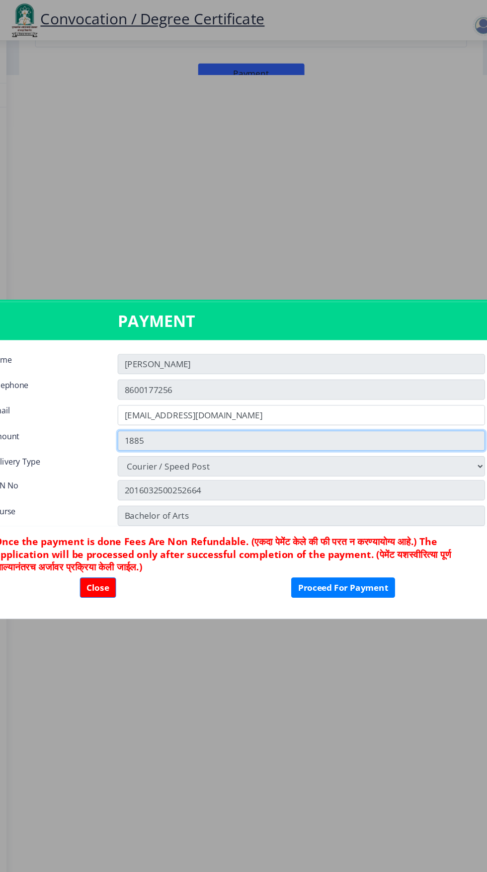
click at [408, 420] on input "1885" at bounding box center [303, 411] width 343 height 19
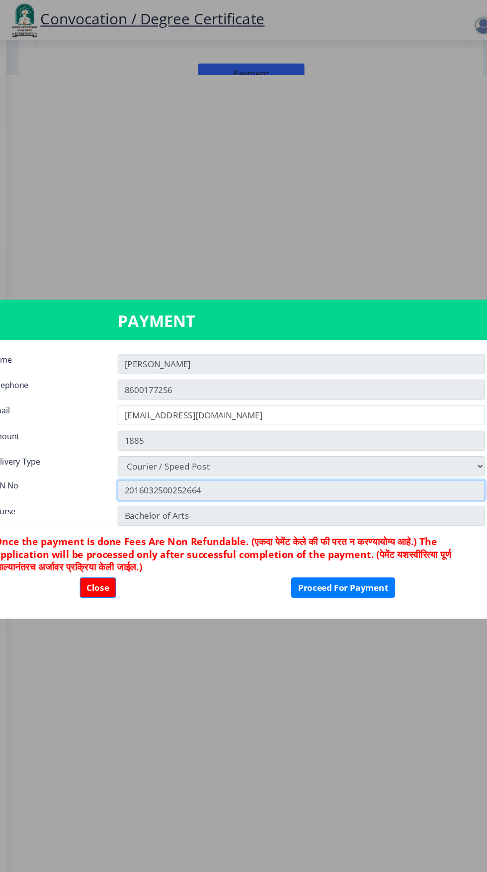
click at [372, 448] on input "2016032500252664" at bounding box center [303, 457] width 343 height 19
click at [374, 451] on input "2016032500252664" at bounding box center [303, 457] width 343 height 19
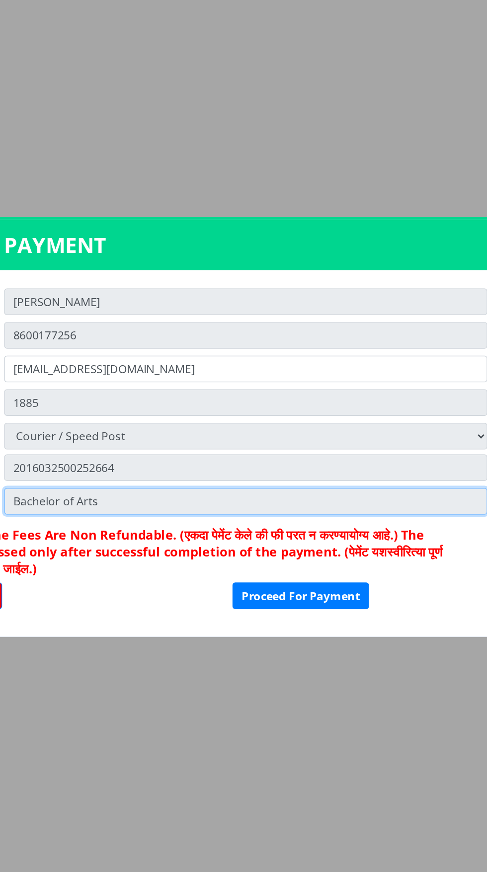
click at [287, 482] on input "Bachelor of Arts" at bounding box center [303, 481] width 343 height 19
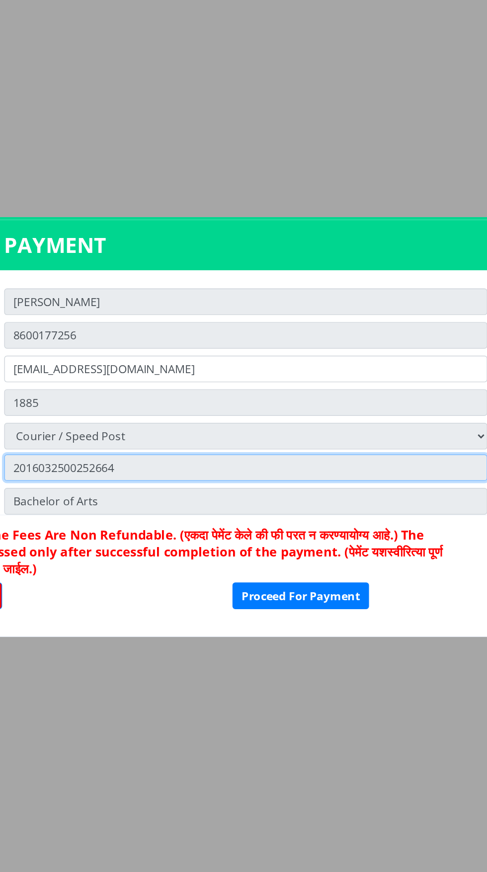
click at [297, 458] on input "2016032500252664" at bounding box center [303, 457] width 343 height 19
